Goal: Information Seeking & Learning: Understand process/instructions

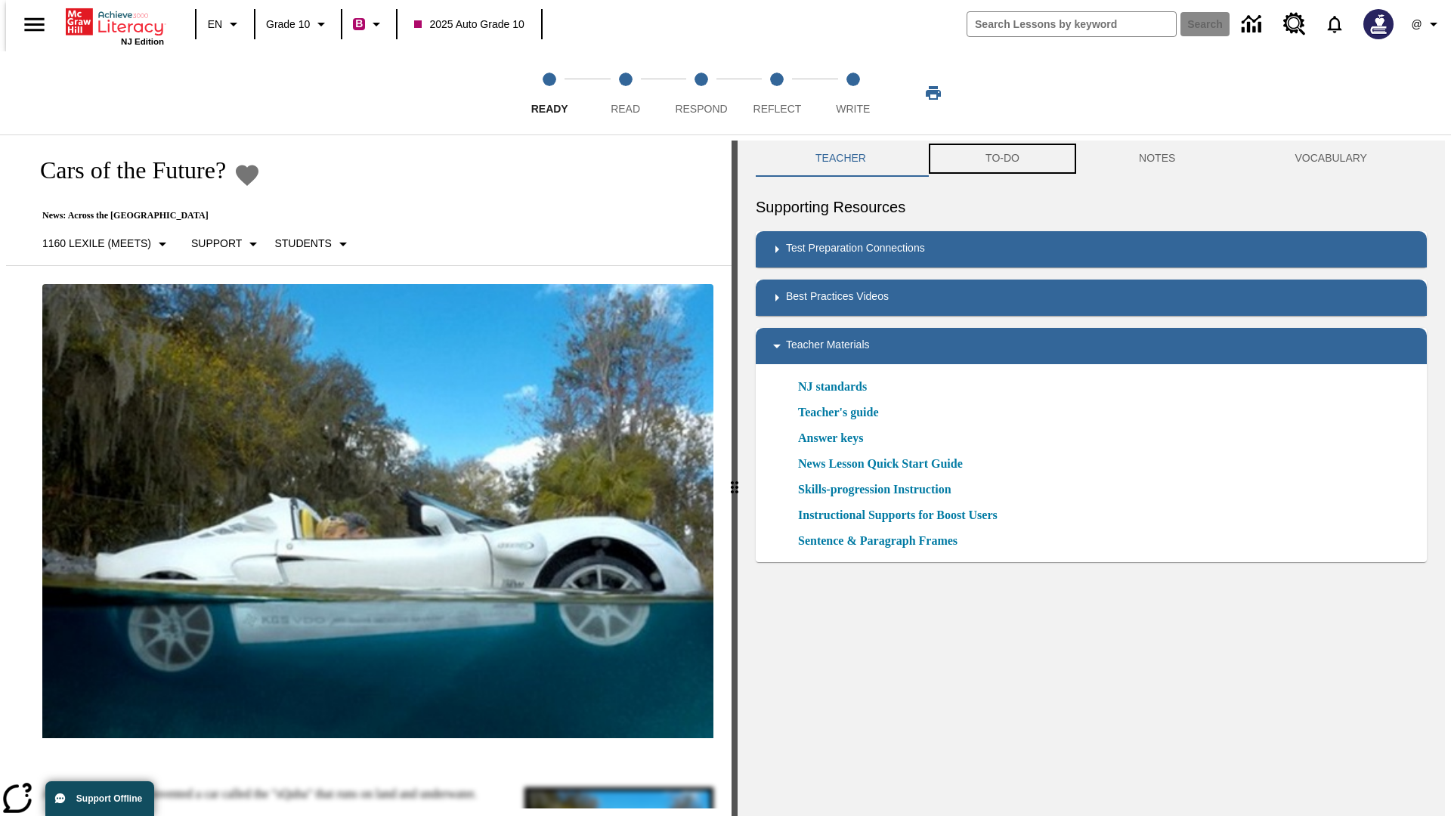
click at [1001, 159] on button "TO-DO" at bounding box center [1001, 159] width 153 height 36
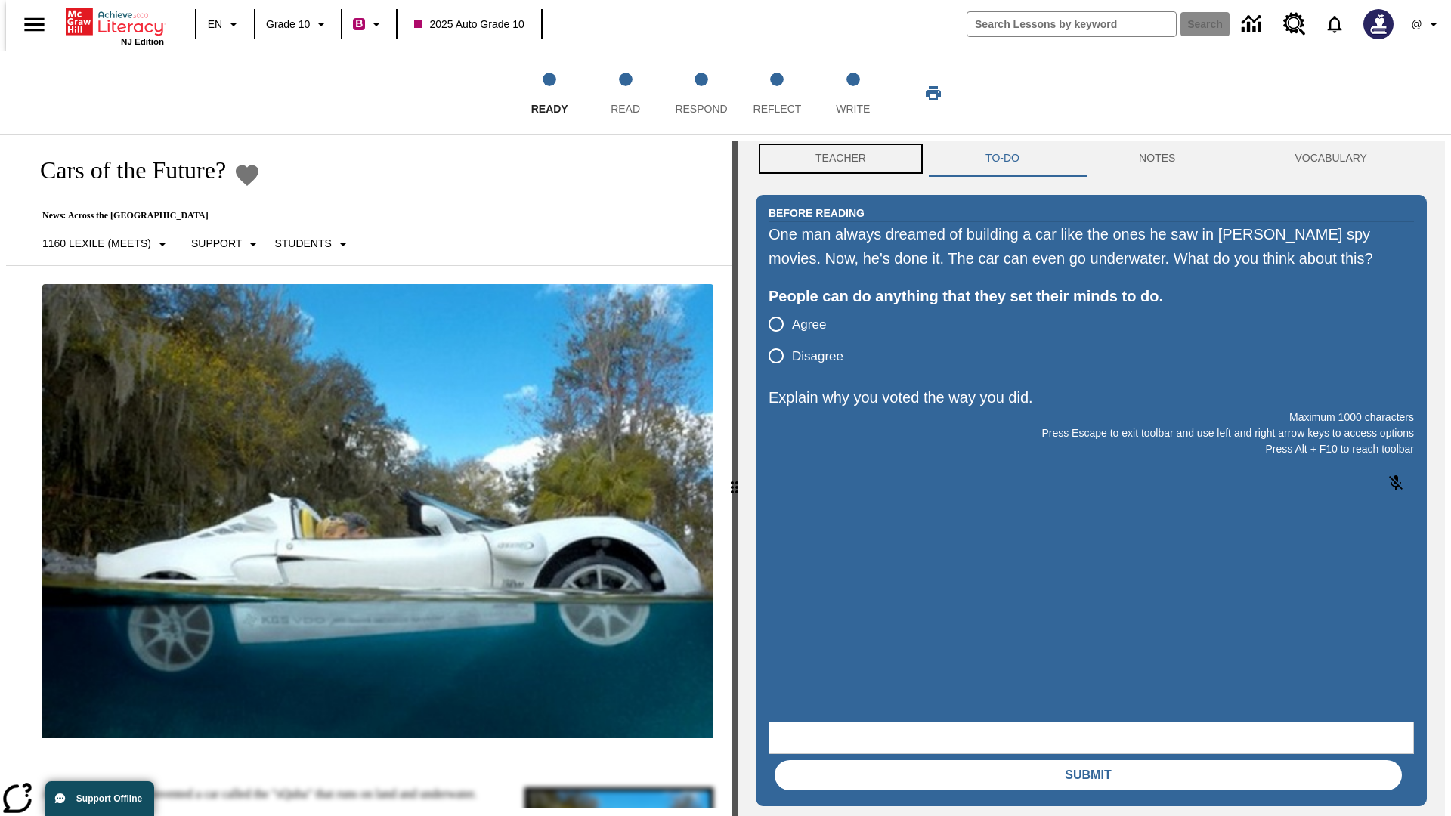
scroll to position [1, 0]
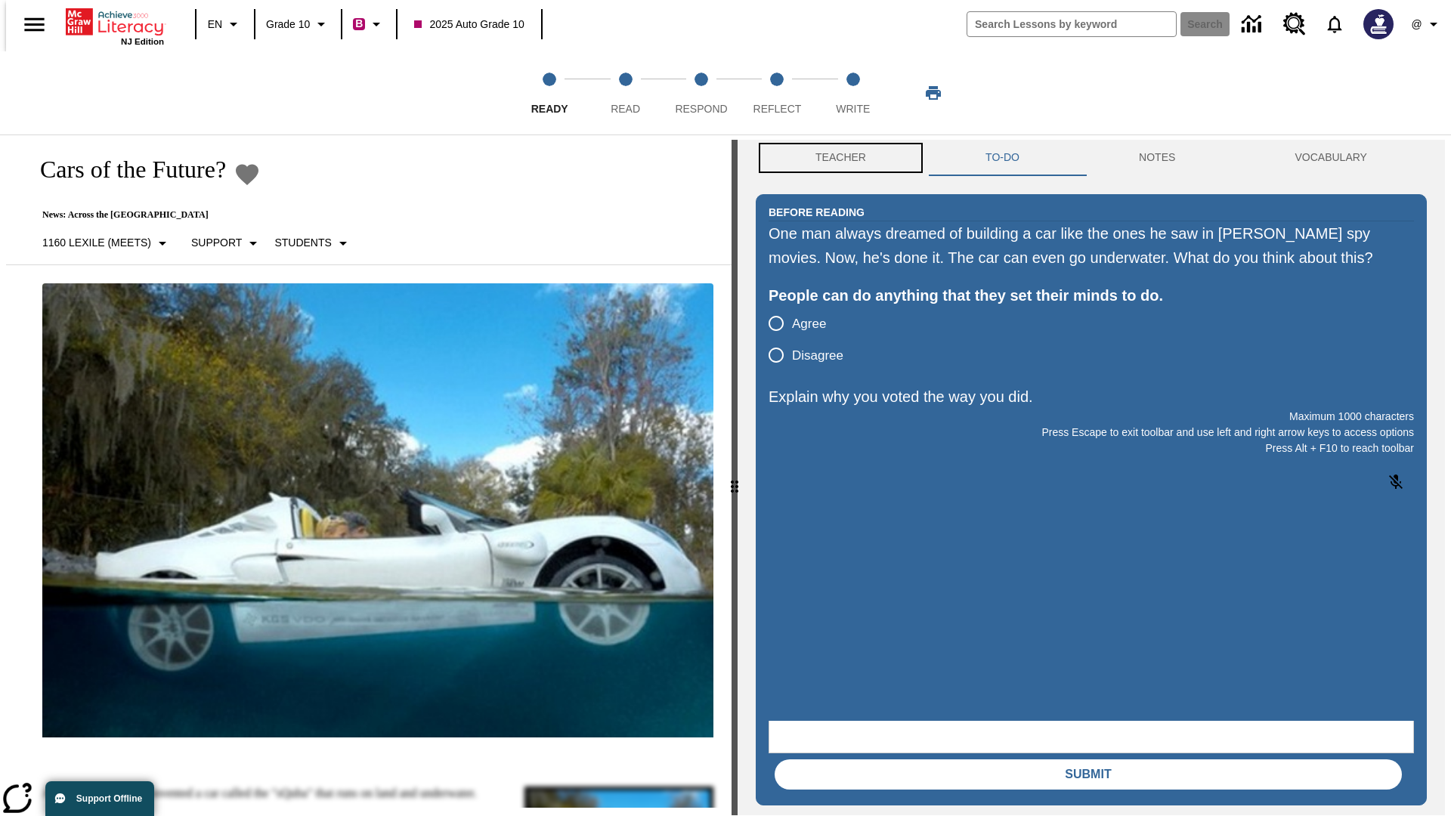
click at [836, 159] on button "Teacher" at bounding box center [840, 158] width 170 height 36
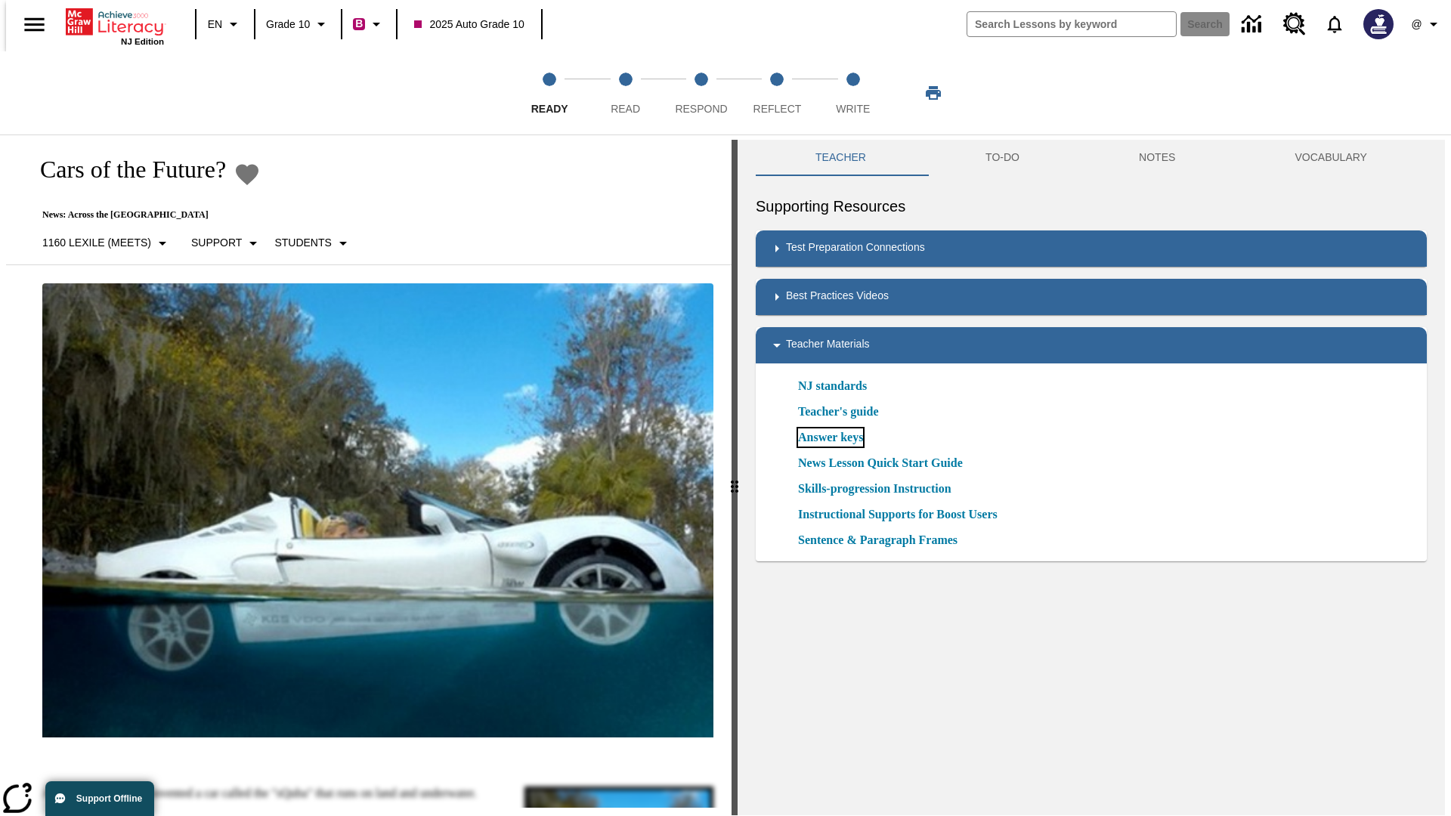
click at [830, 437] on link "Answer keys" at bounding box center [830, 437] width 65 height 18
click at [625, 93] on span "Read" at bounding box center [624, 102] width 29 height 27
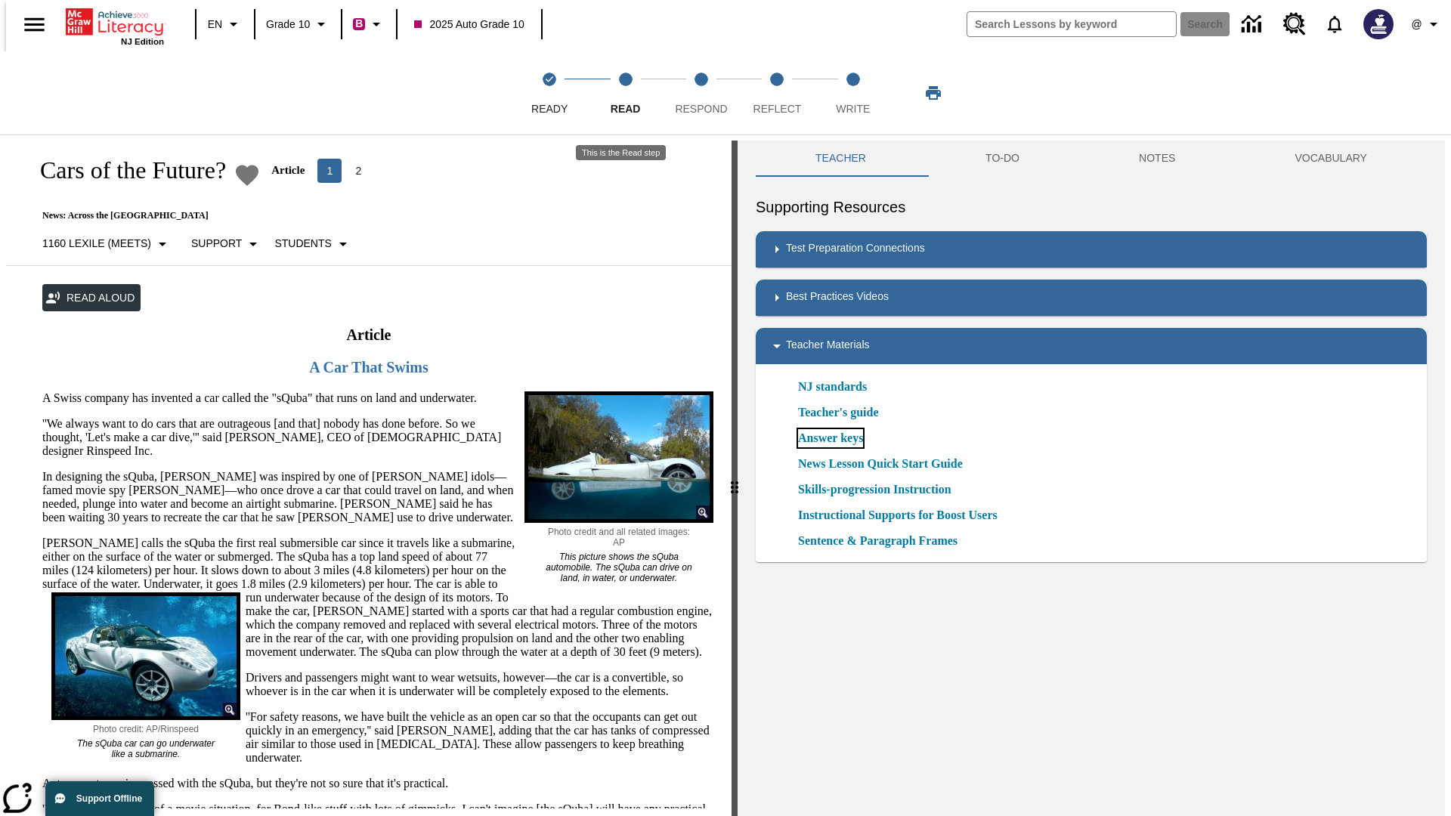
click at [830, 438] on link "Answer keys" at bounding box center [830, 438] width 65 height 18
click at [701, 93] on span "Respond" at bounding box center [701, 102] width 52 height 27
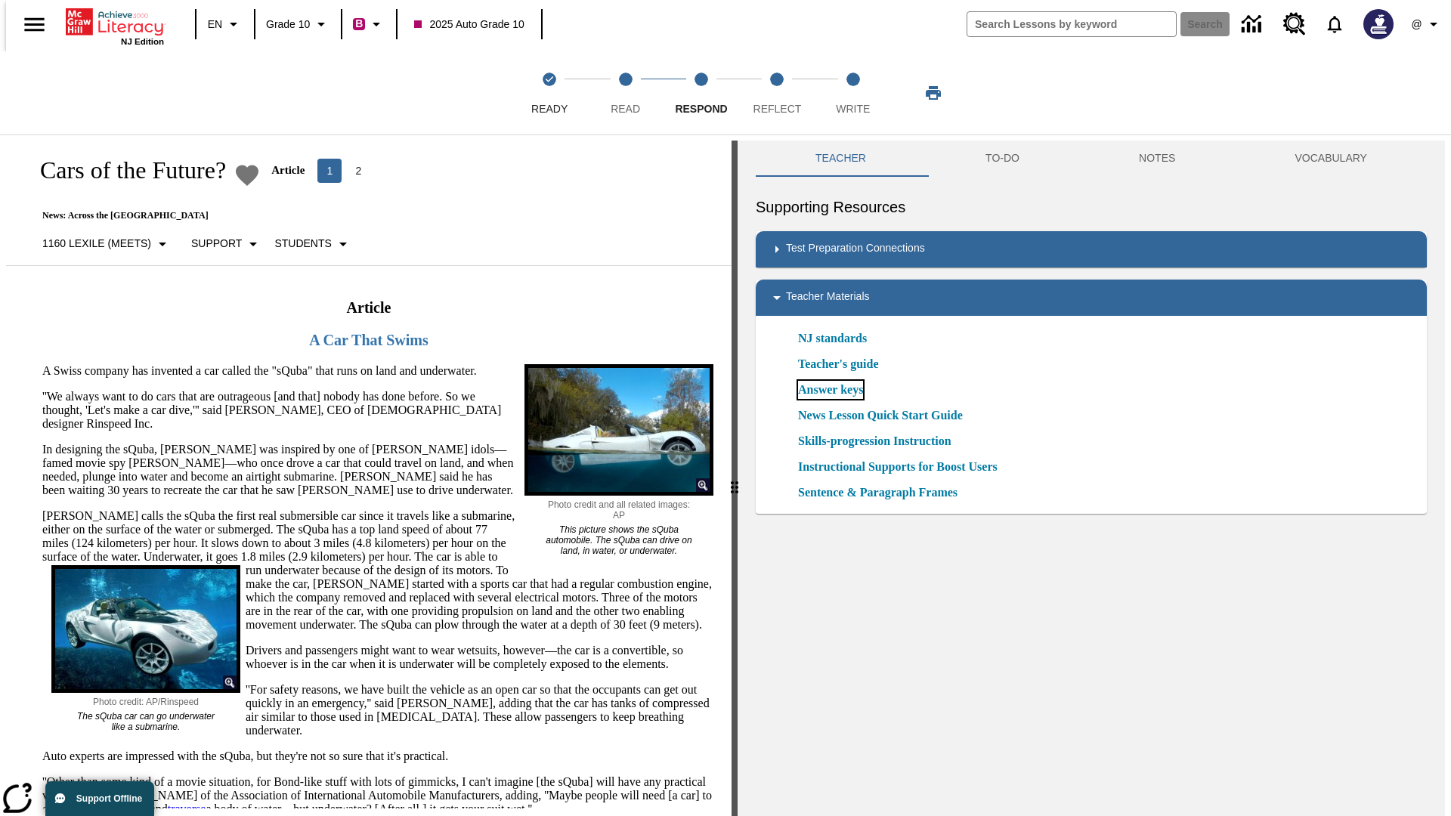
click at [830, 390] on link "Answer keys" at bounding box center [830, 390] width 65 height 18
click at [777, 93] on span "Reflect" at bounding box center [777, 102] width 48 height 27
click at [830, 390] on link "Answer keys" at bounding box center [830, 390] width 65 height 18
click at [852, 93] on span "Write" at bounding box center [853, 102] width 34 height 27
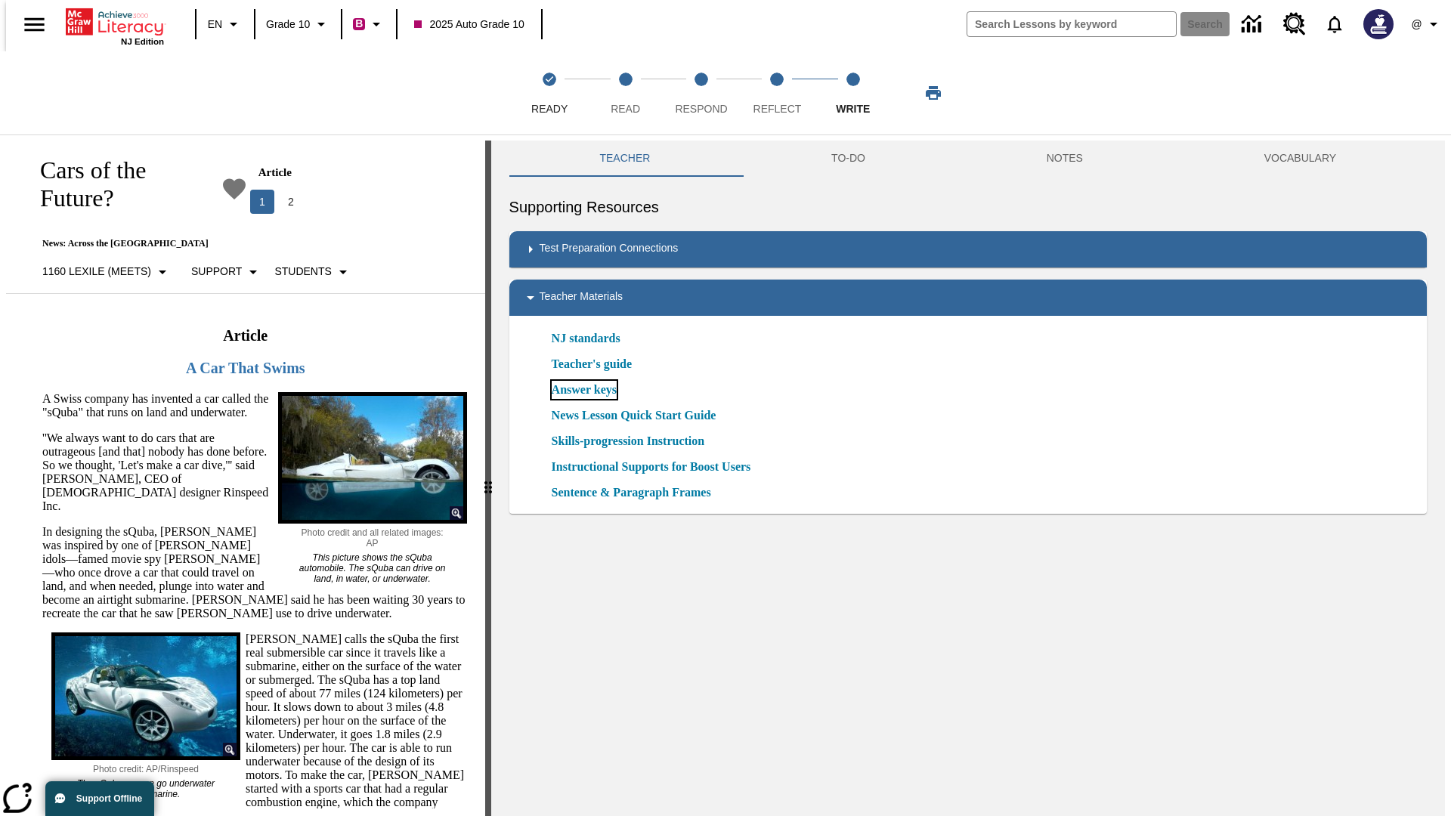
click at [582, 390] on link "Answer keys" at bounding box center [583, 390] width 65 height 18
